Goal: Register for event/course

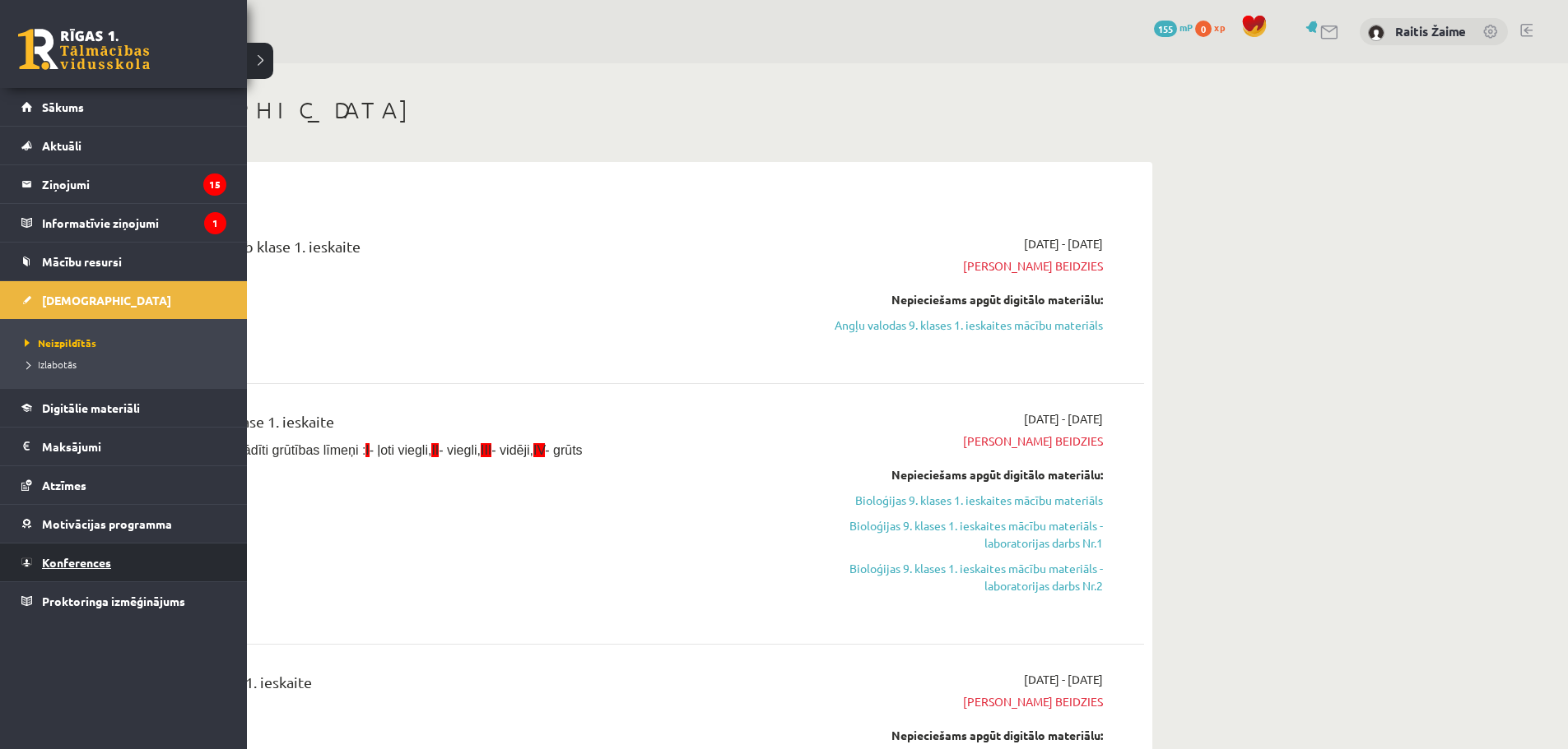
click at [88, 563] on span "Konferences" at bounding box center [76, 562] width 69 height 15
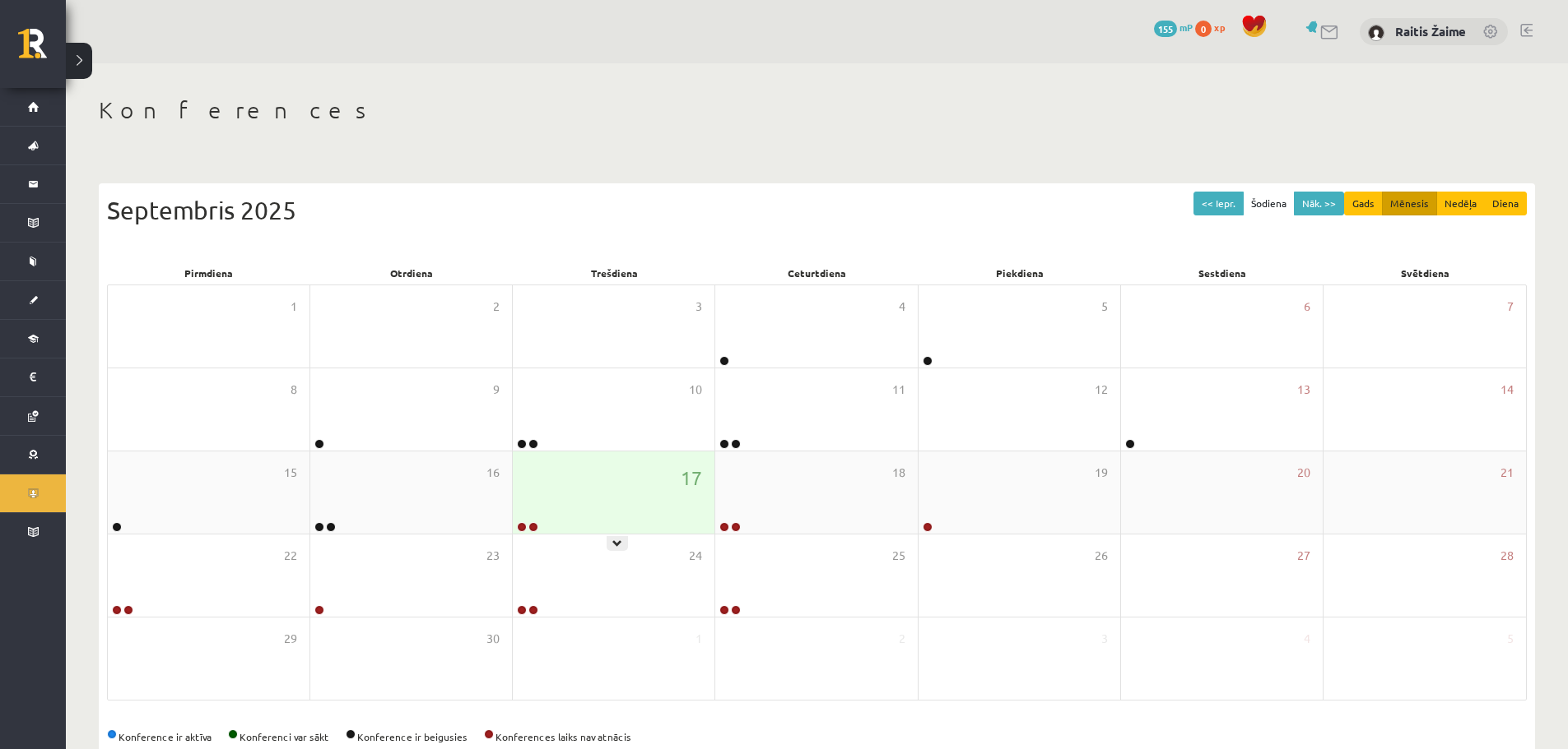
click at [621, 539] on icon at bounding box center [618, 544] width 10 height 10
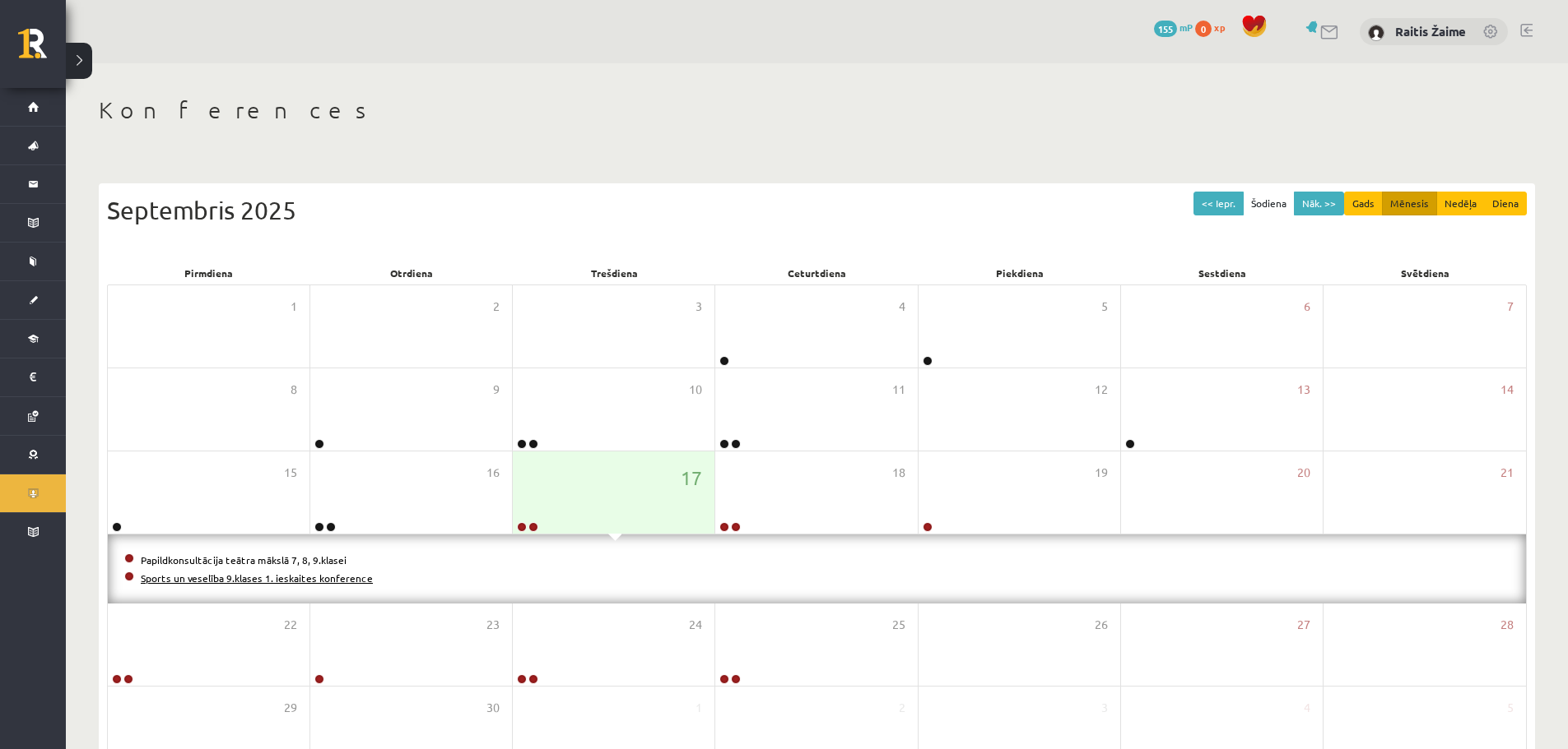
click at [171, 573] on link "Sports un veselība 9.klases 1. ieskaites konference" at bounding box center [257, 577] width 232 height 13
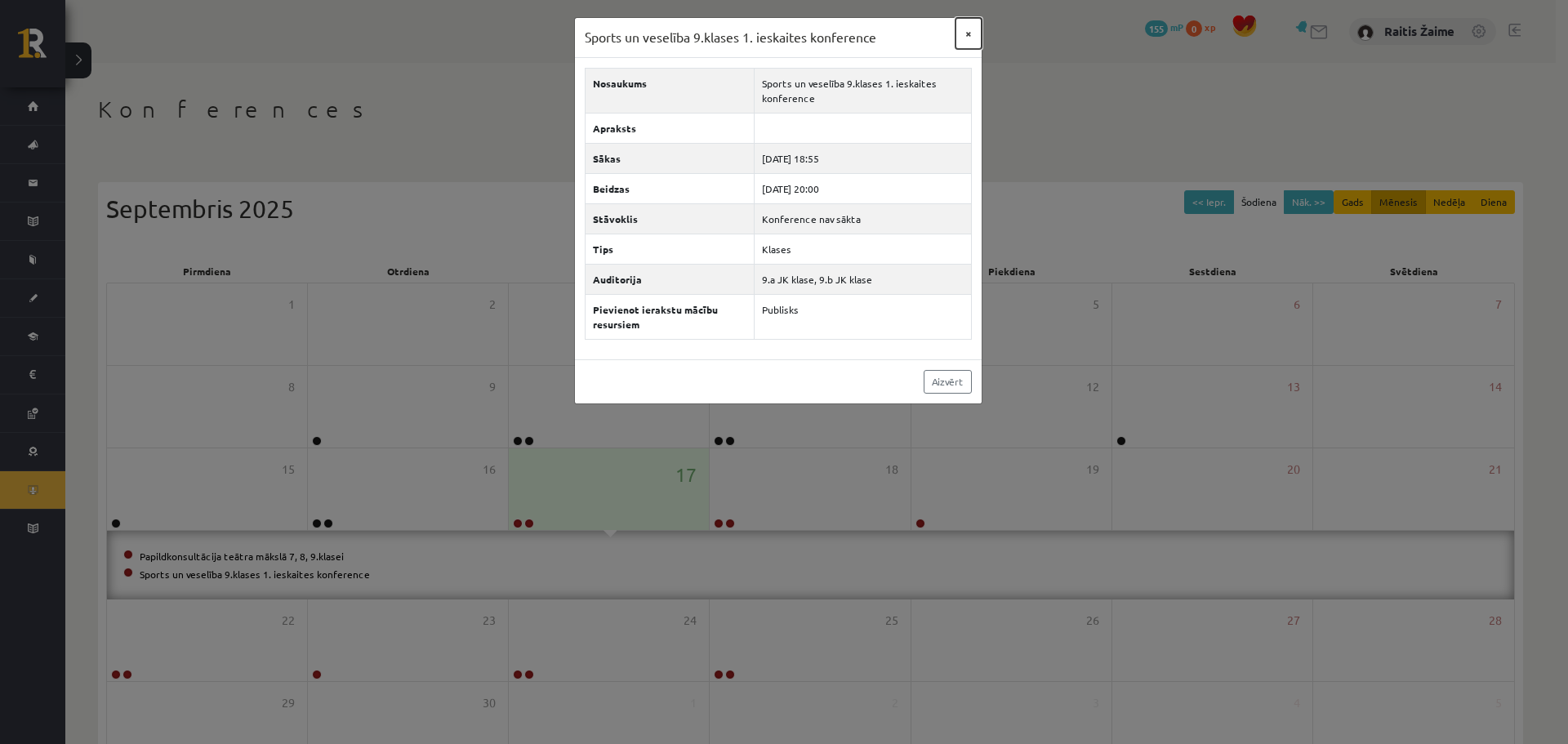
click at [962, 33] on button "×" at bounding box center [968, 33] width 26 height 31
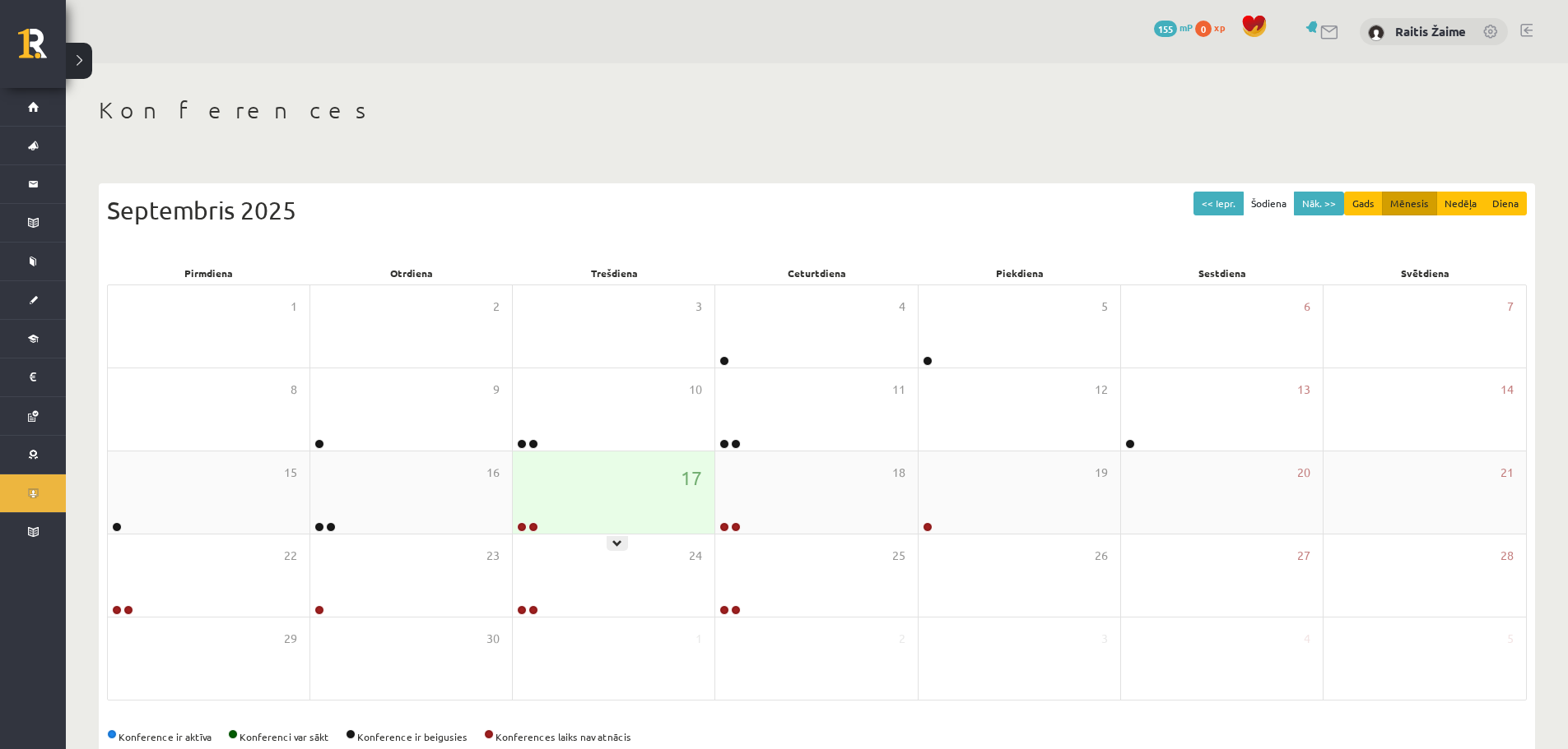
click at [635, 521] on div "17" at bounding box center [614, 493] width 202 height 82
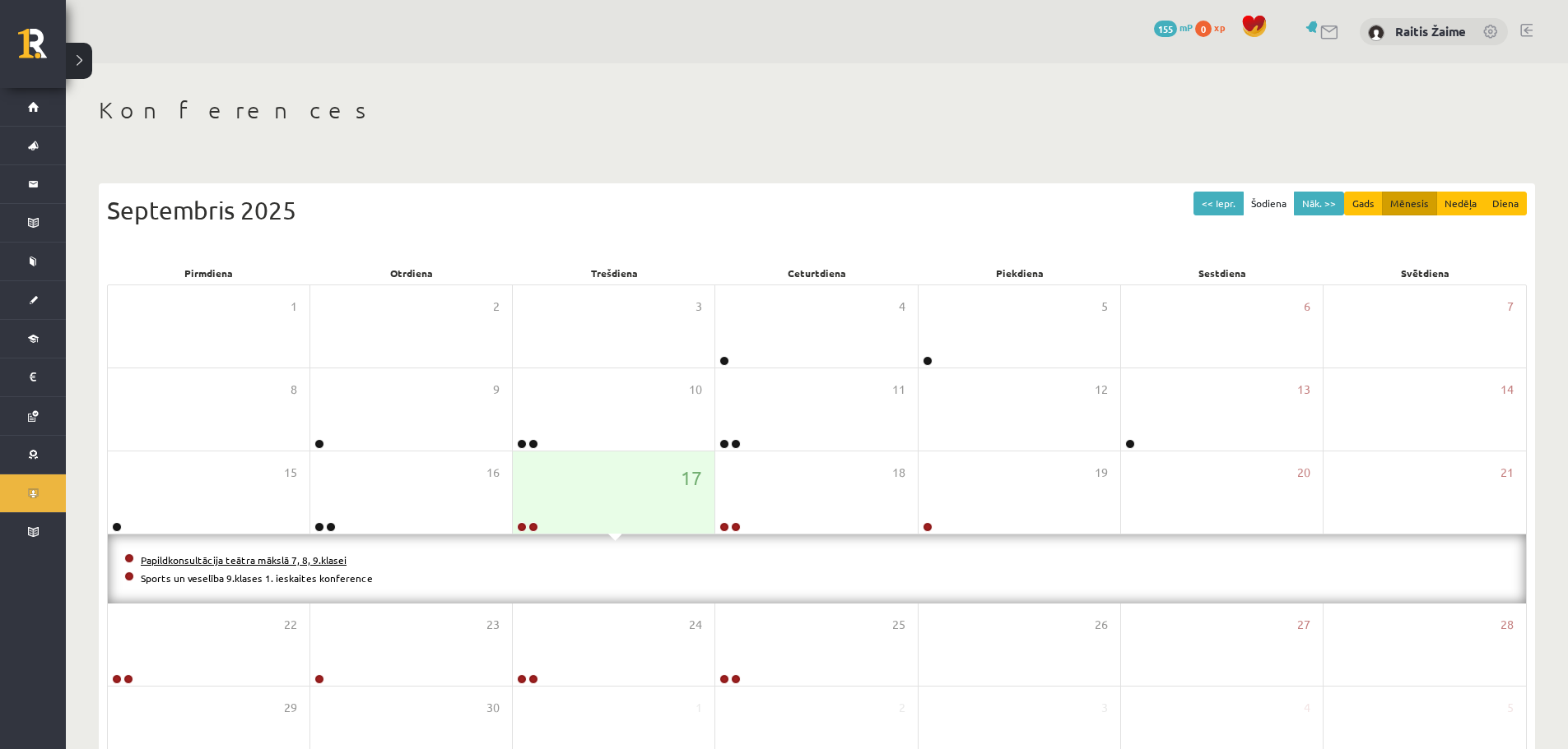
click at [319, 560] on link "Papildkonsultācija teātra mākslā 7, 8, 9.klasei" at bounding box center [244, 559] width 206 height 13
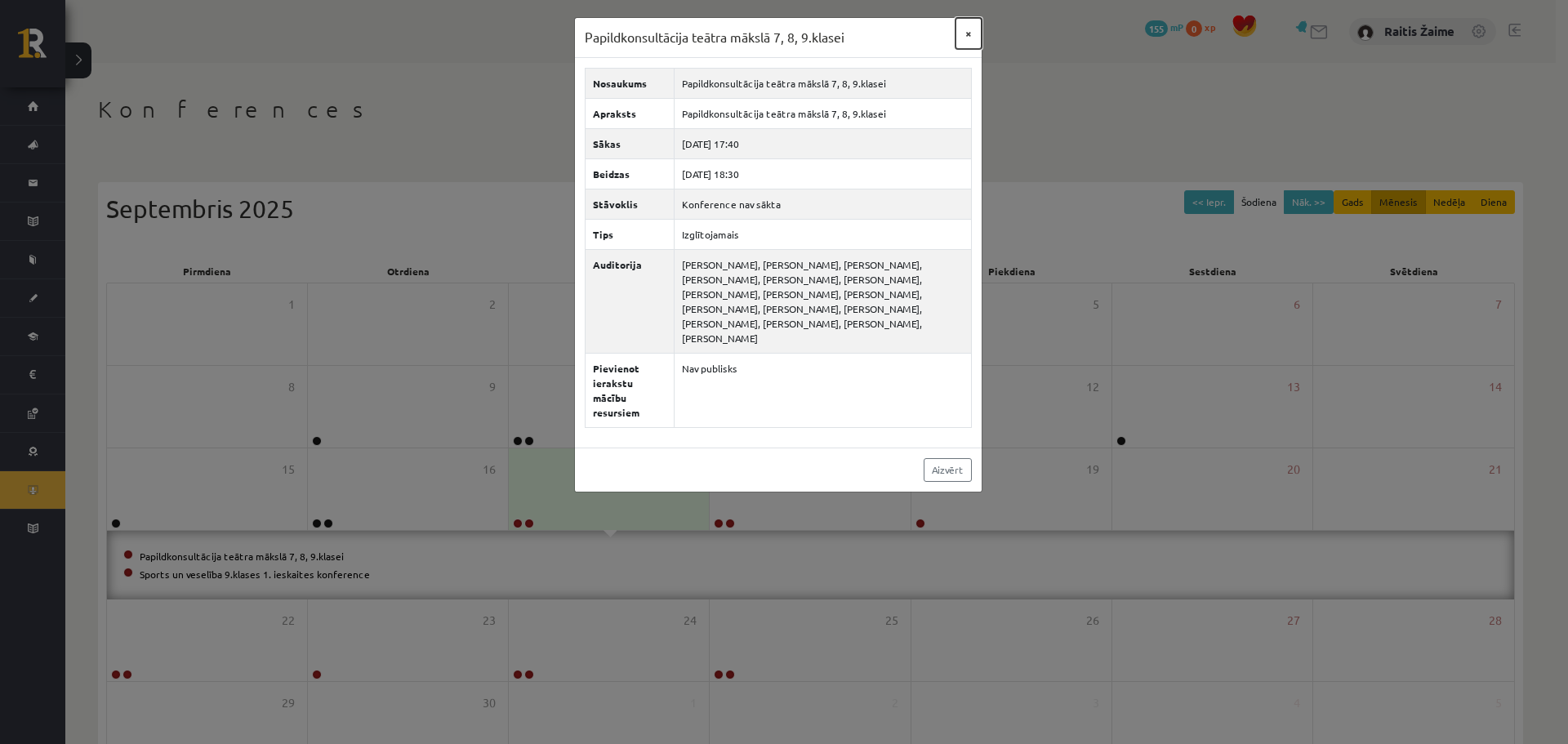
click at [962, 36] on button "×" at bounding box center [968, 33] width 26 height 31
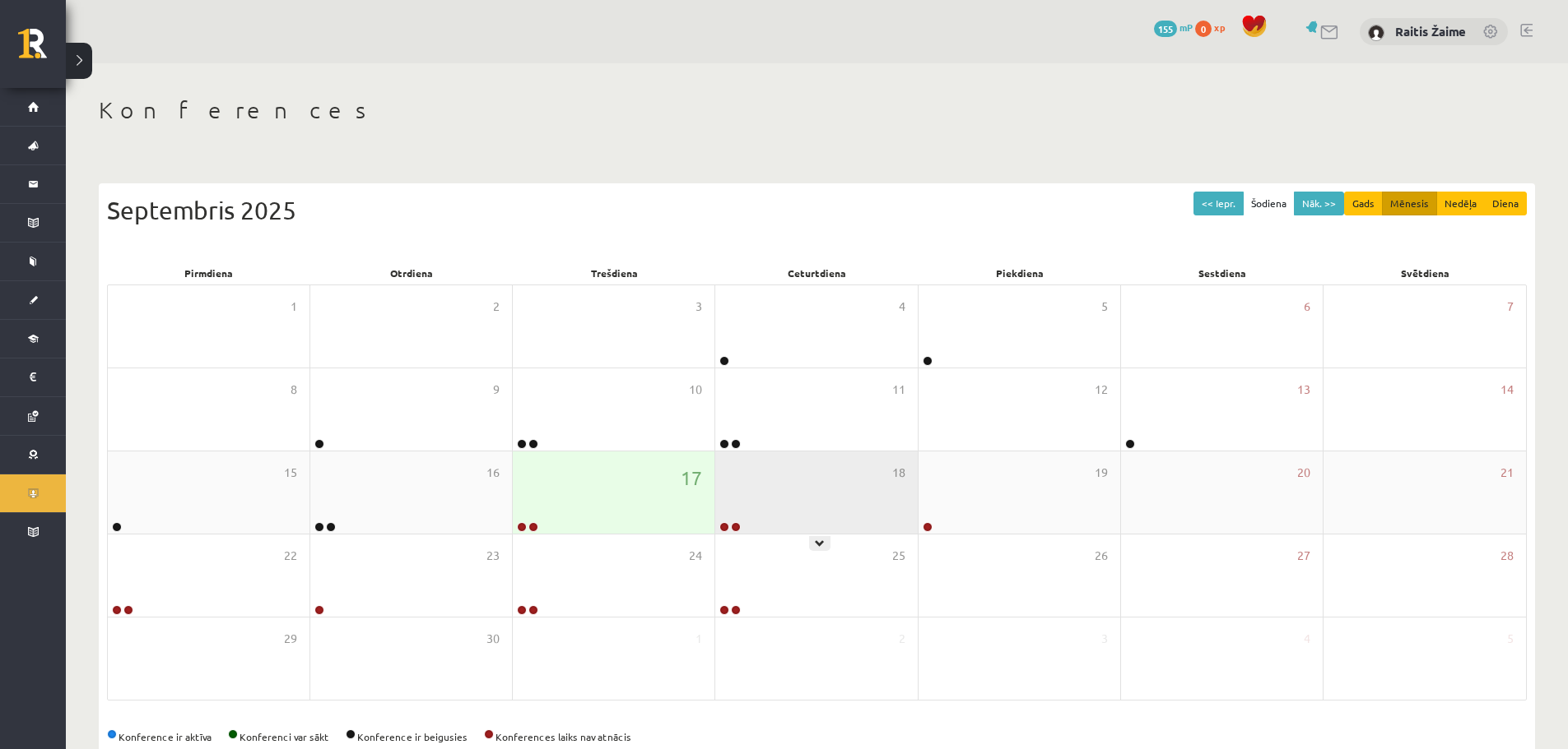
click at [832, 505] on div "18" at bounding box center [816, 493] width 202 height 82
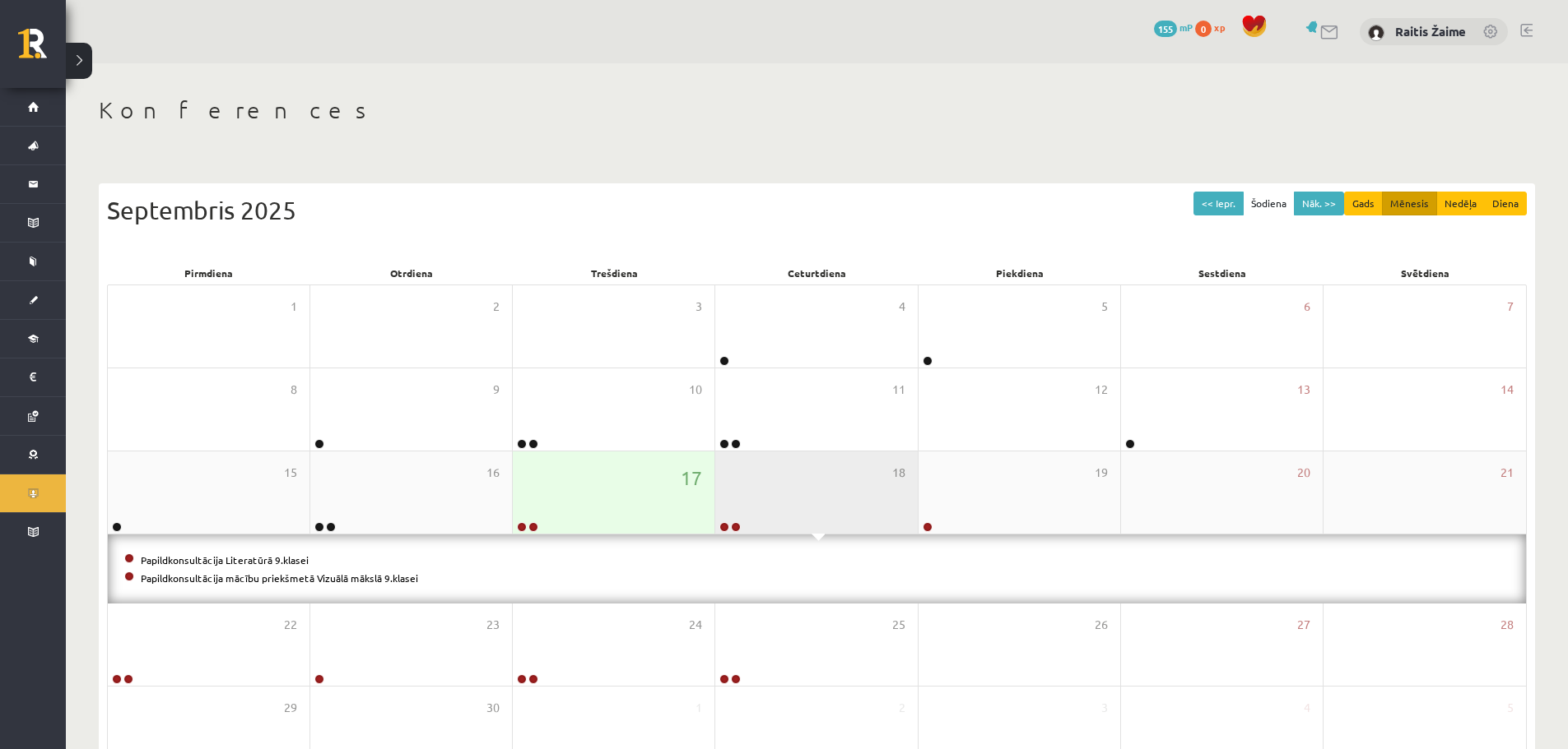
click at [726, 498] on div "18" at bounding box center [816, 493] width 202 height 82
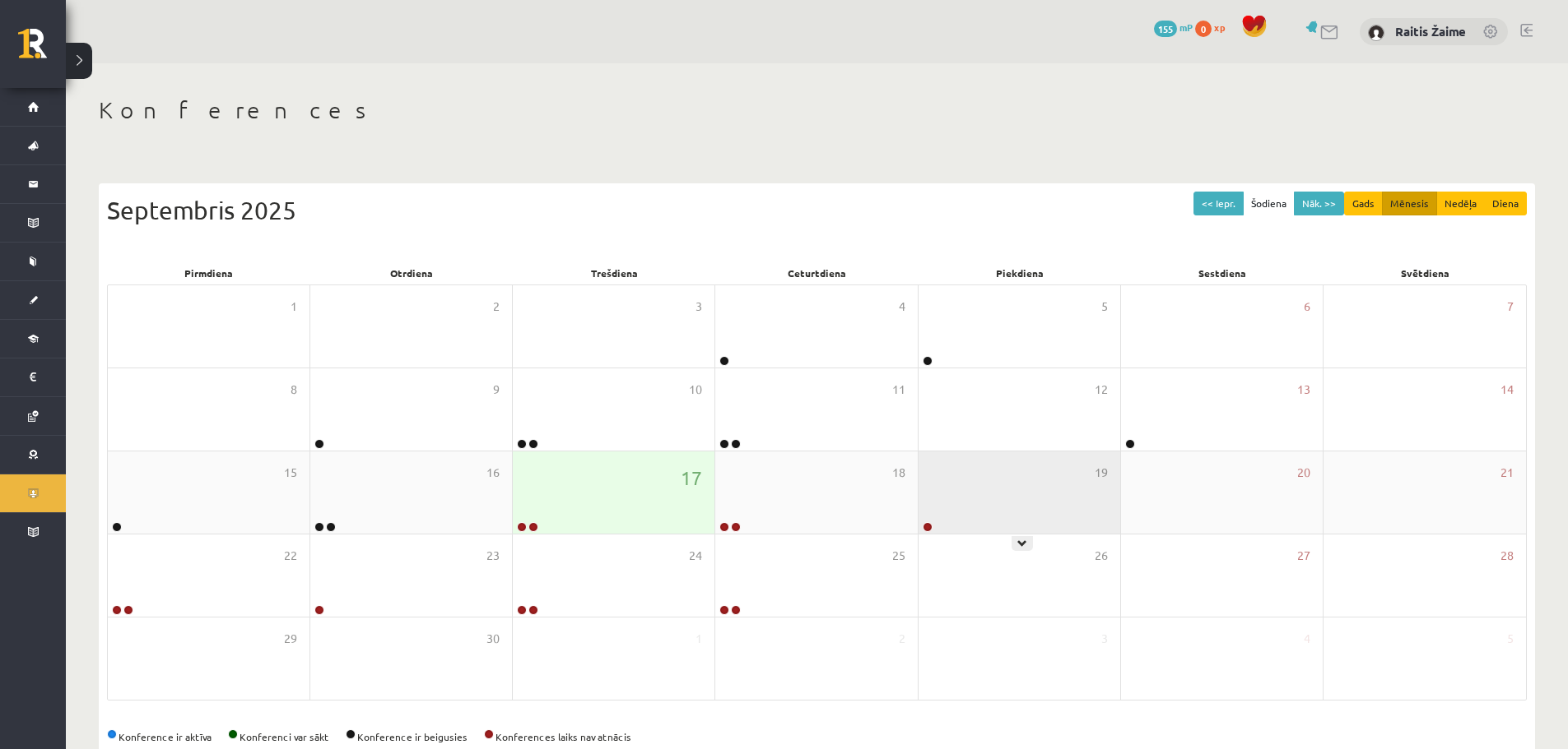
click at [954, 506] on div "19" at bounding box center [1019, 493] width 202 height 82
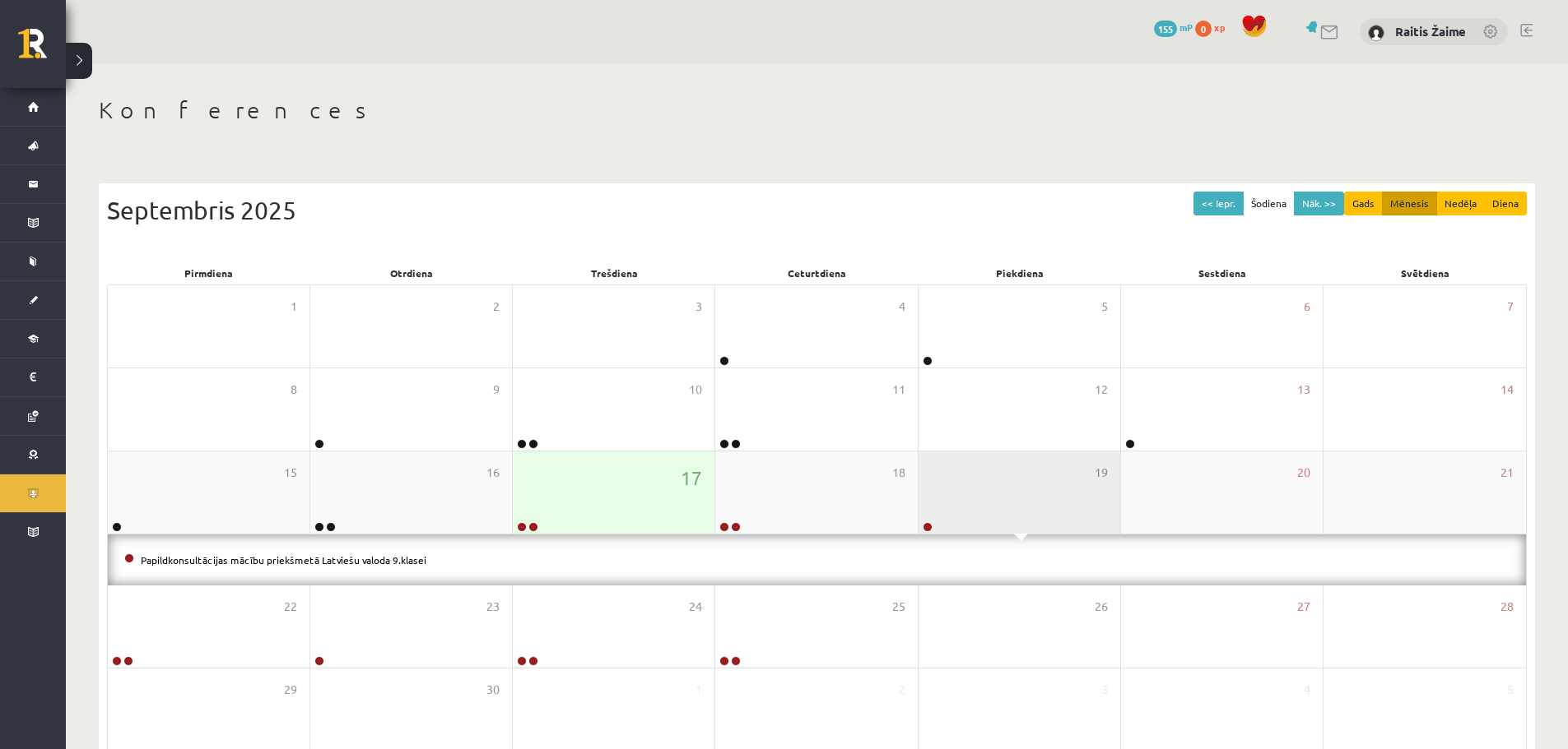
click at [952, 509] on div "19" at bounding box center [1019, 493] width 202 height 82
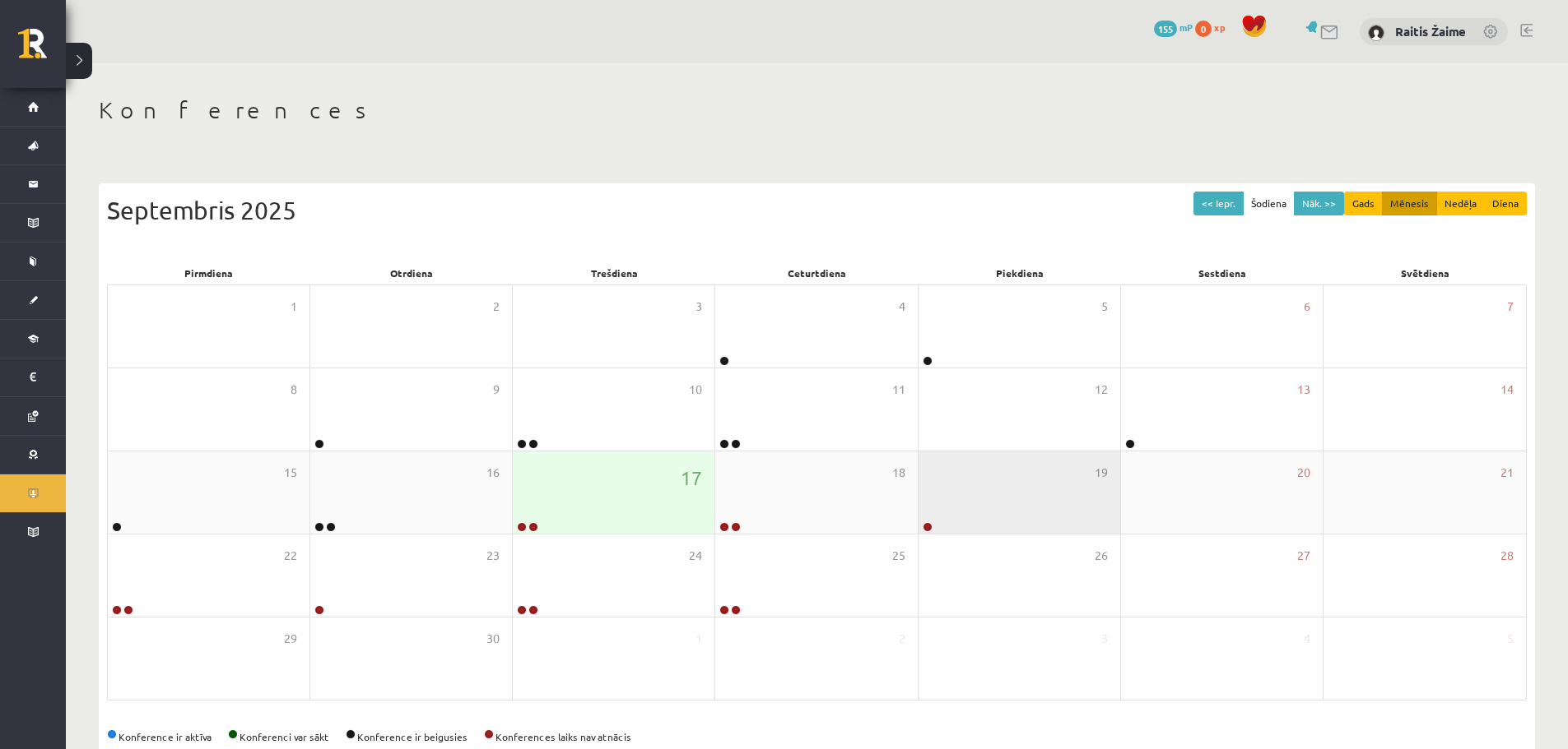
click at [951, 510] on div "19" at bounding box center [1019, 493] width 202 height 82
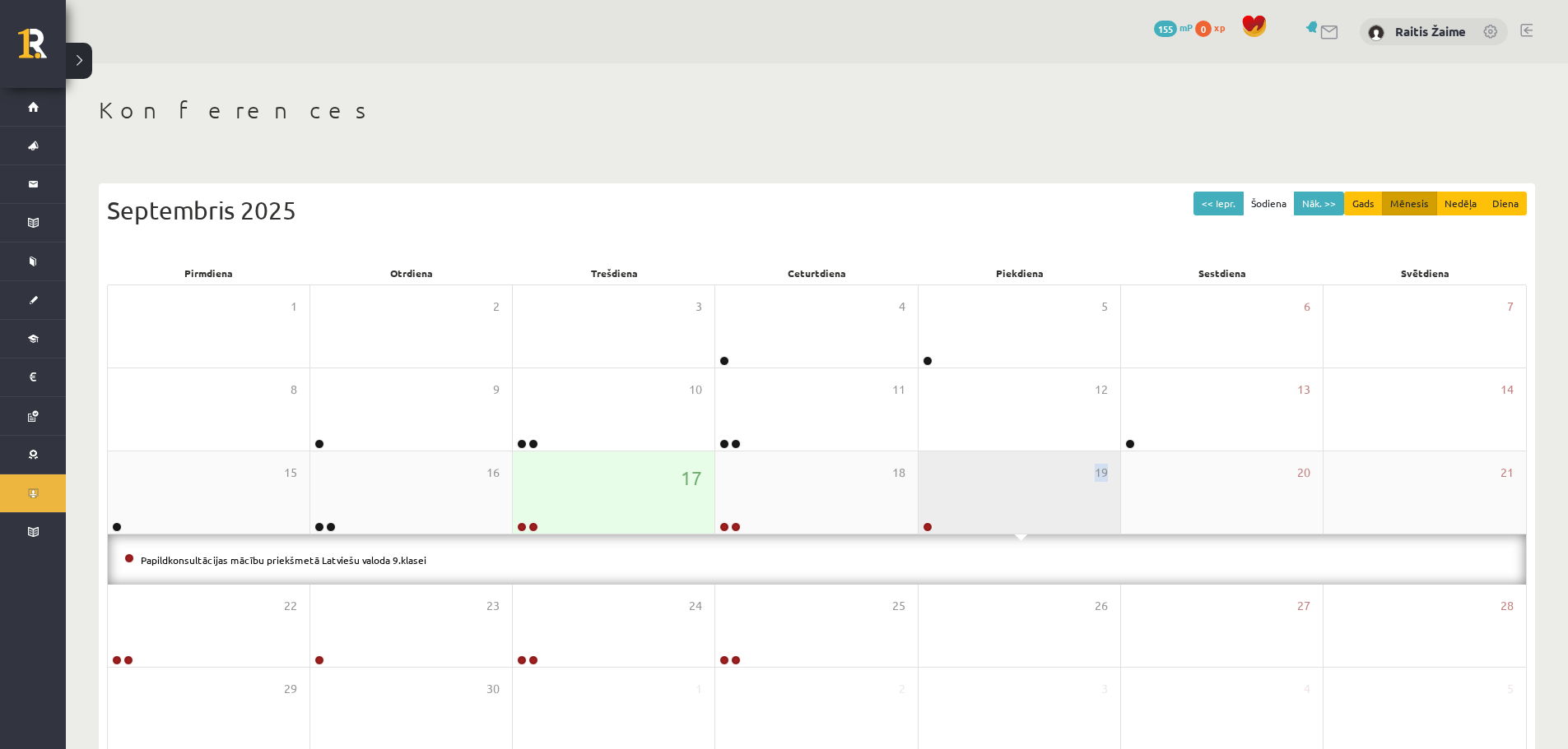
click at [951, 510] on div "19" at bounding box center [1019, 493] width 202 height 82
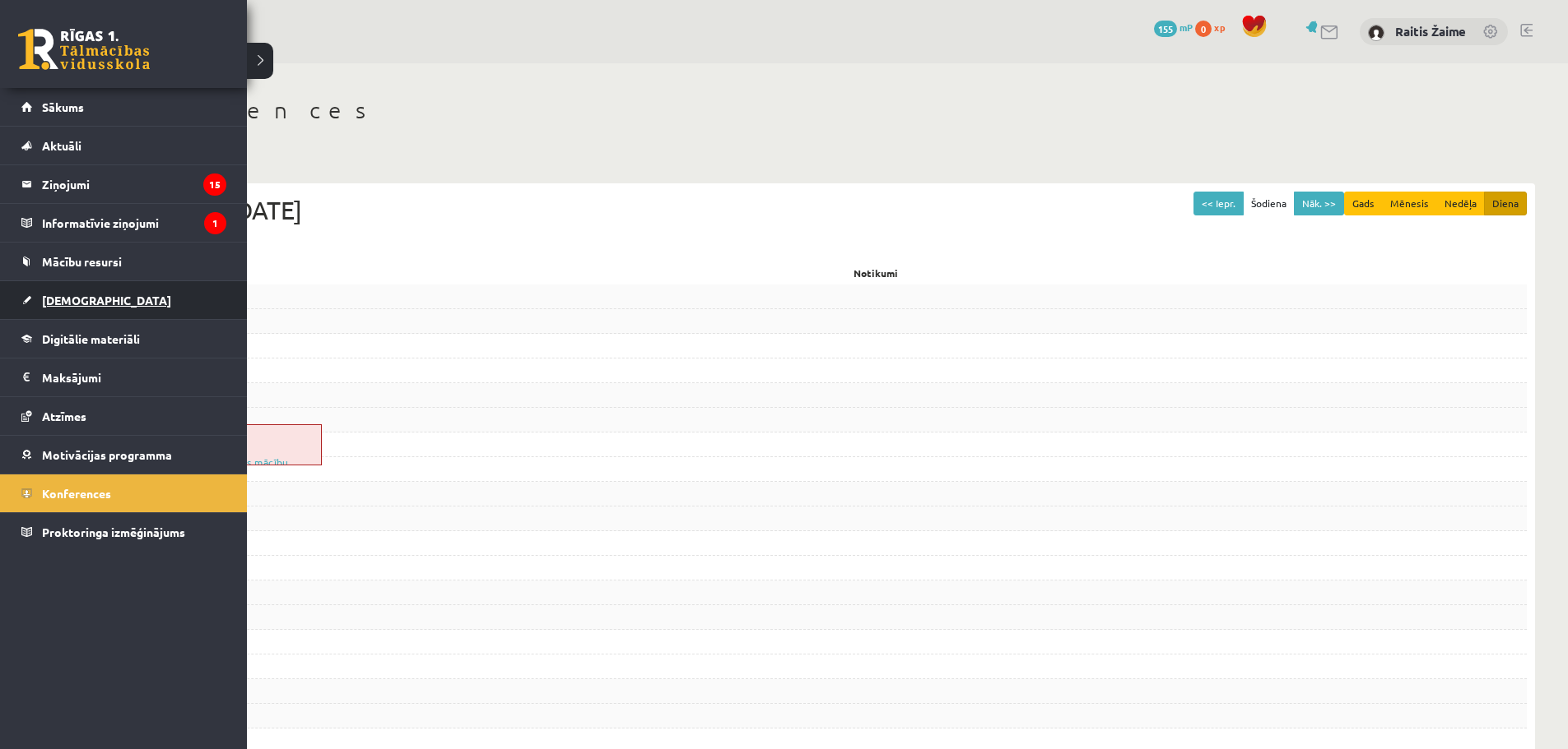
click at [82, 301] on span "[DEMOGRAPHIC_DATA]" at bounding box center [106, 300] width 129 height 15
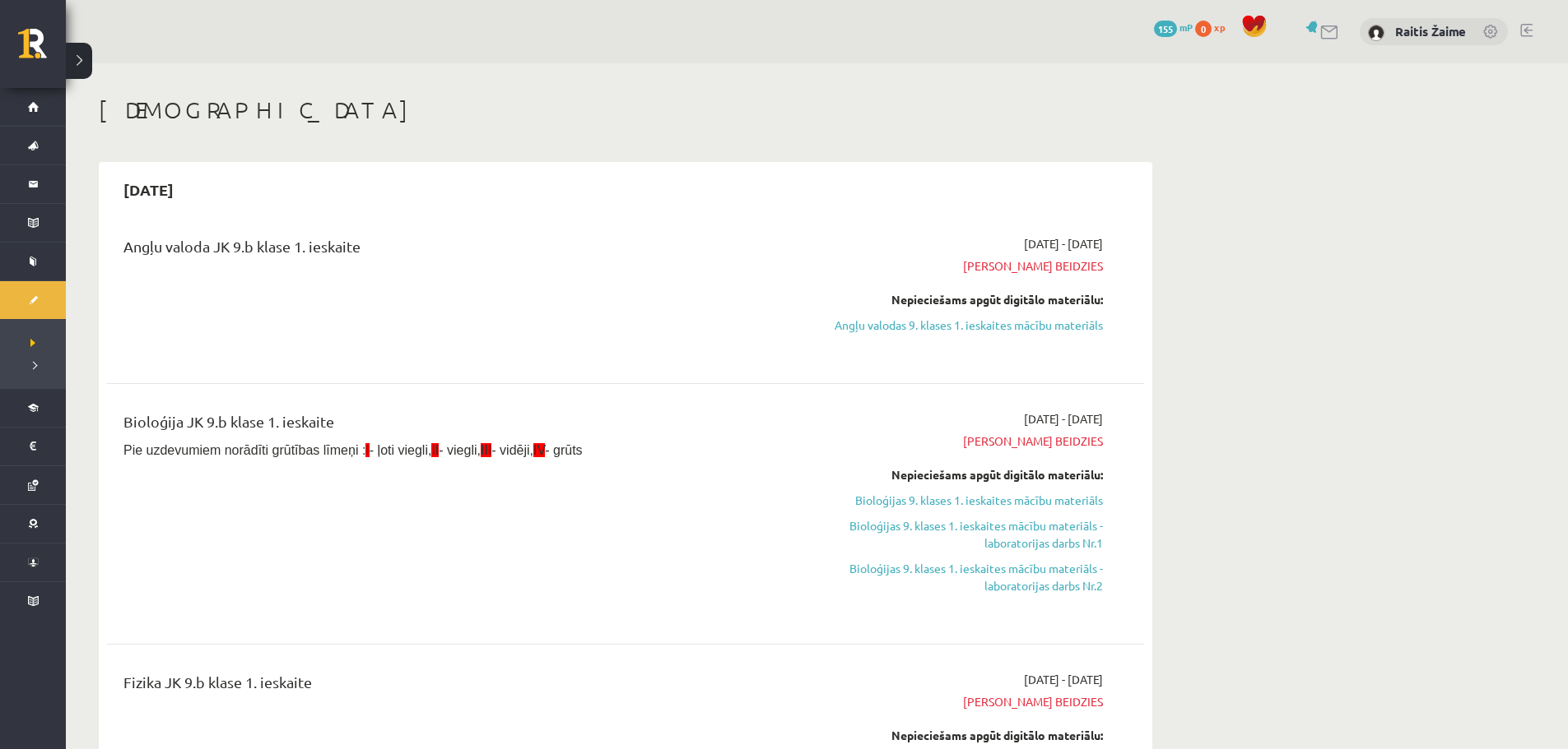
scroll to position [656, 0]
